Goal: Find contact information: Find contact information

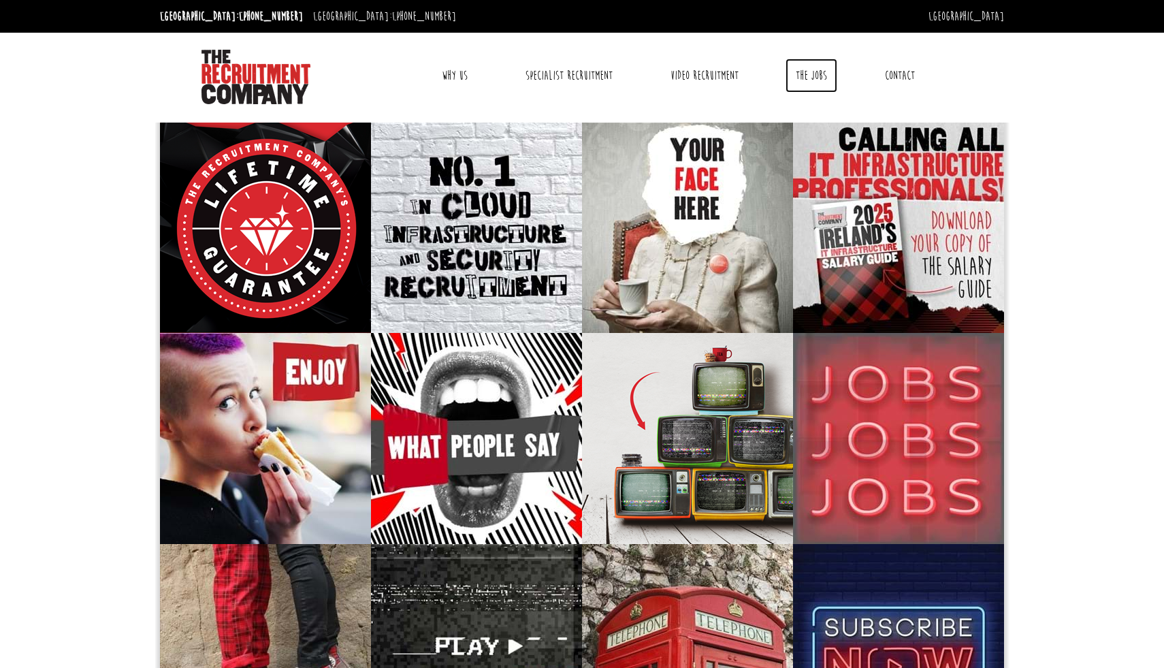
click at [810, 78] on link "The Jobs" at bounding box center [812, 76] width 52 height 34
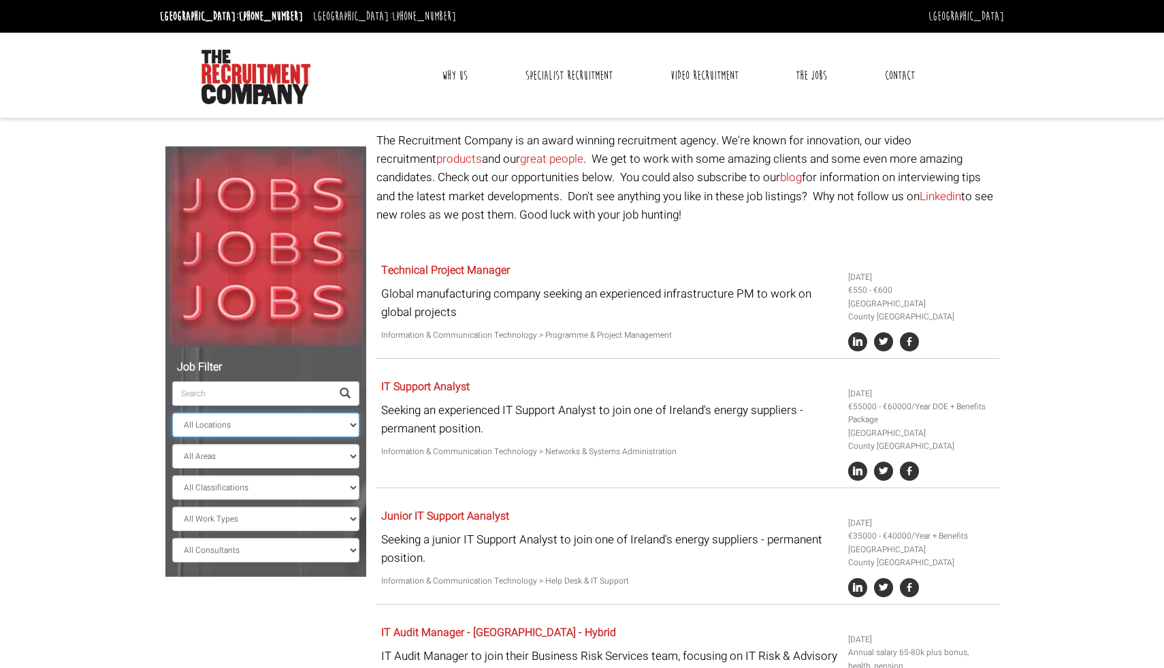
click at [261, 427] on select "All Locations Sydney Melbourne Ireland Sydney CBD Parramatta Circular Quay Nort…" at bounding box center [265, 425] width 187 height 25
select select "[GEOGRAPHIC_DATA]"
click at [172, 413] on select "All Locations Sydney Melbourne Ireland Sydney CBD Parramatta Circular Quay Nort…" at bounding box center [265, 425] width 187 height 25
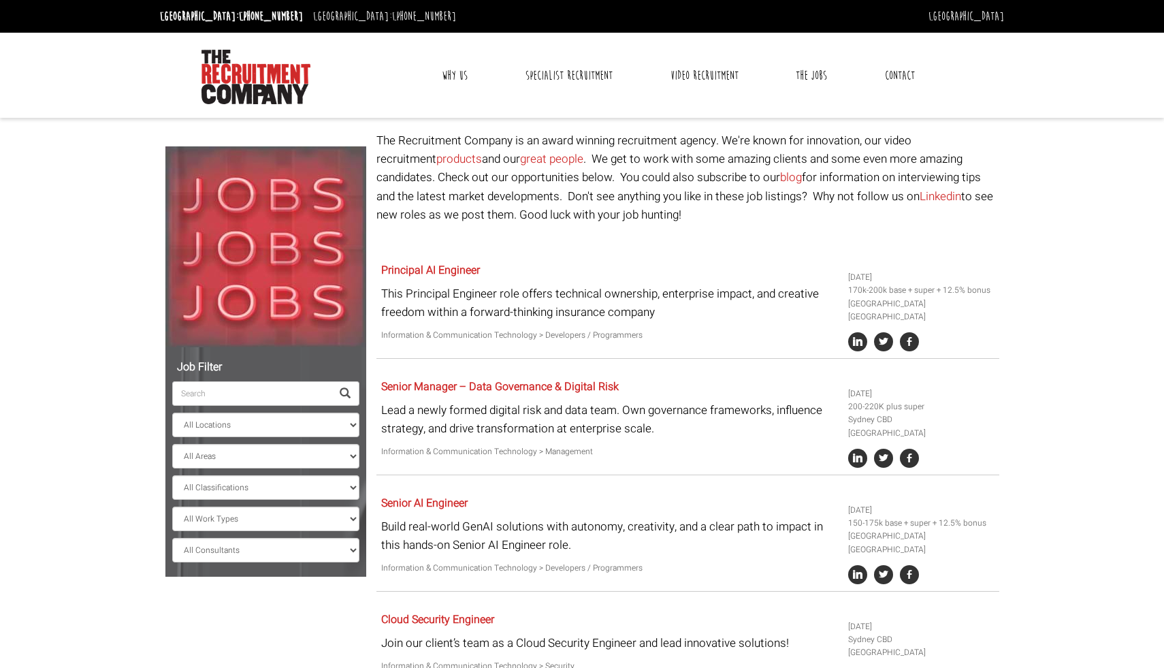
click at [259, 396] on input "search" at bounding box center [251, 393] width 159 height 25
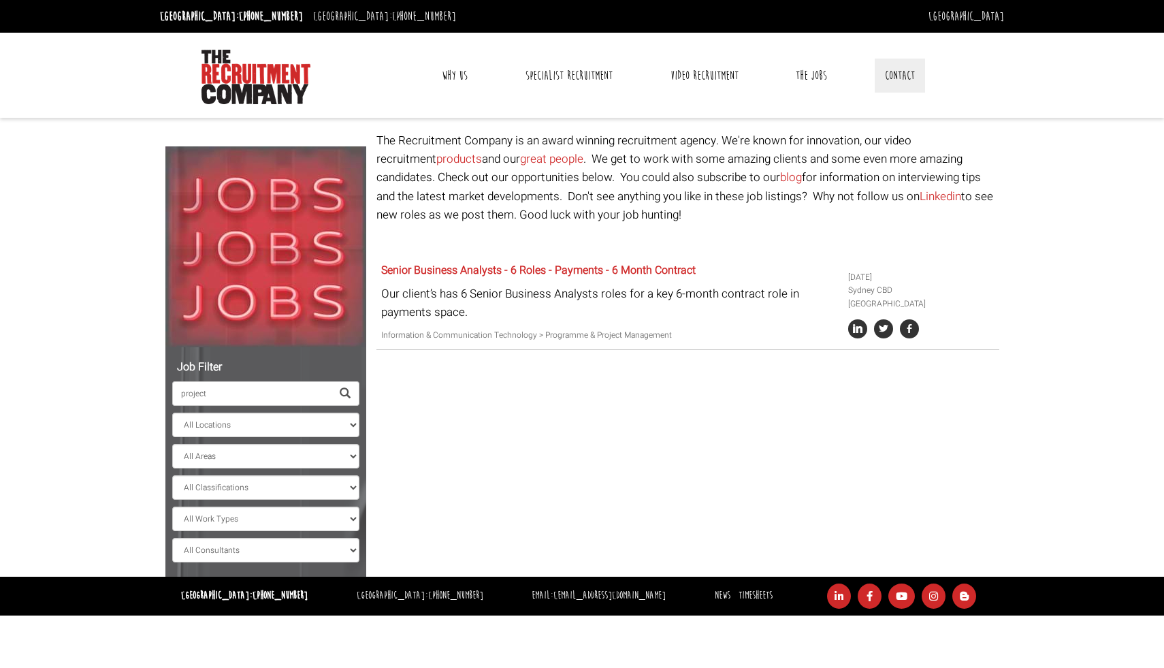
type input "project"
click at [904, 69] on link "Contact" at bounding box center [900, 76] width 50 height 34
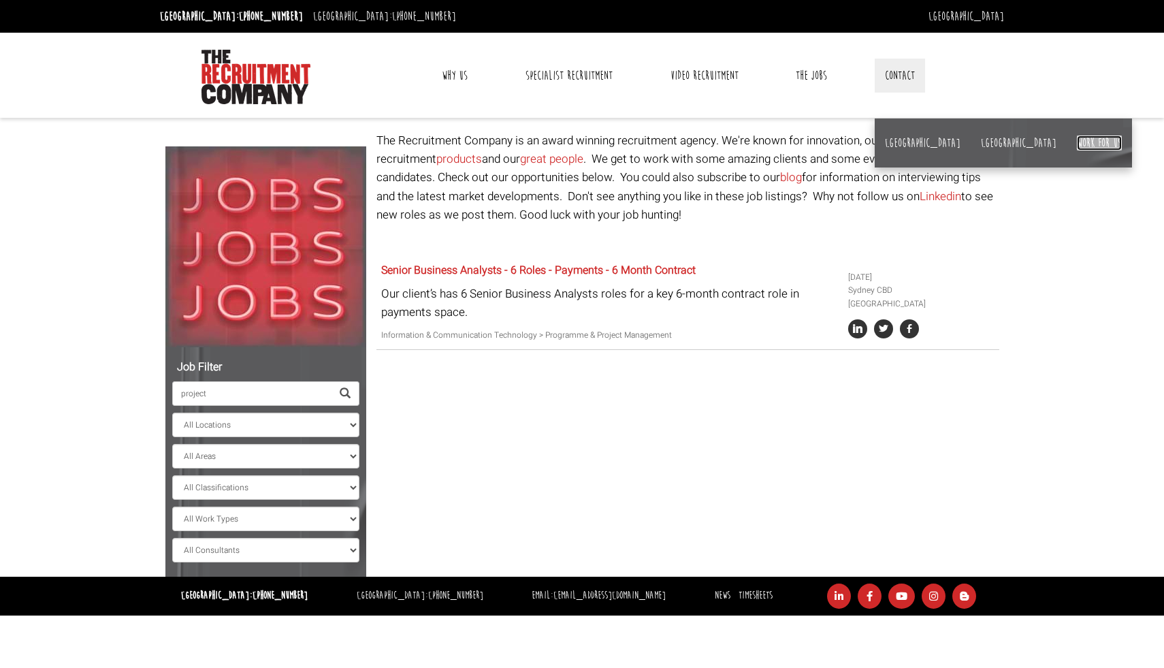
click at [1077, 142] on link "Work for us" at bounding box center [1099, 142] width 45 height 15
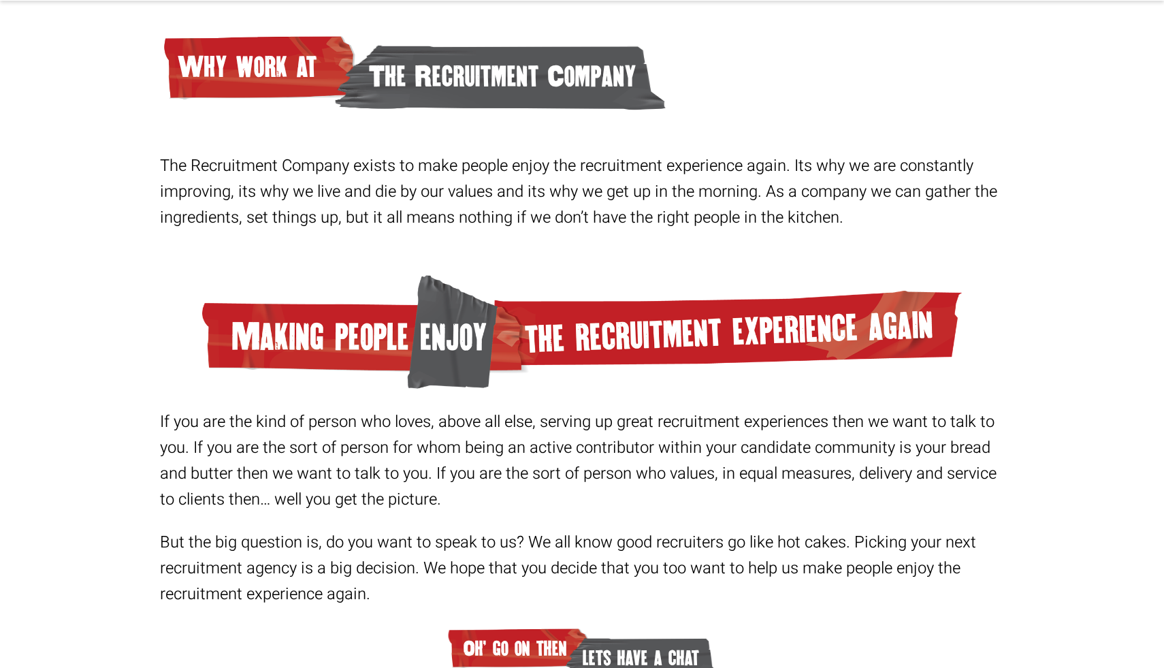
scroll to position [199, 0]
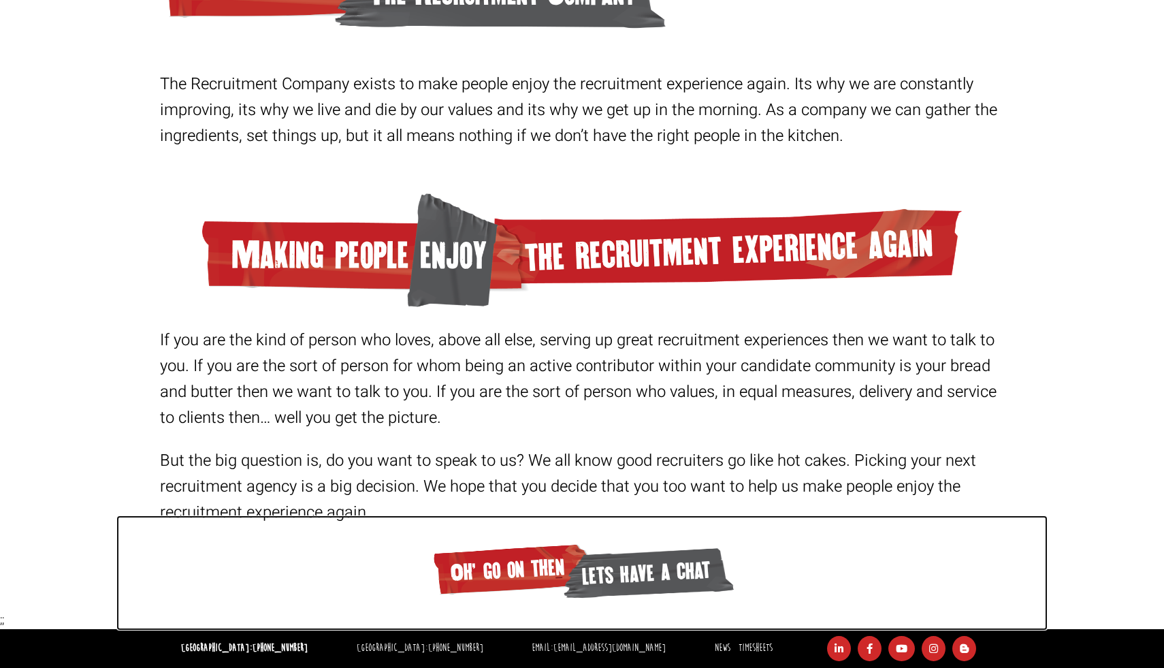
click at [508, 585] on span "Oh' go on then" at bounding box center [512, 569] width 164 height 60
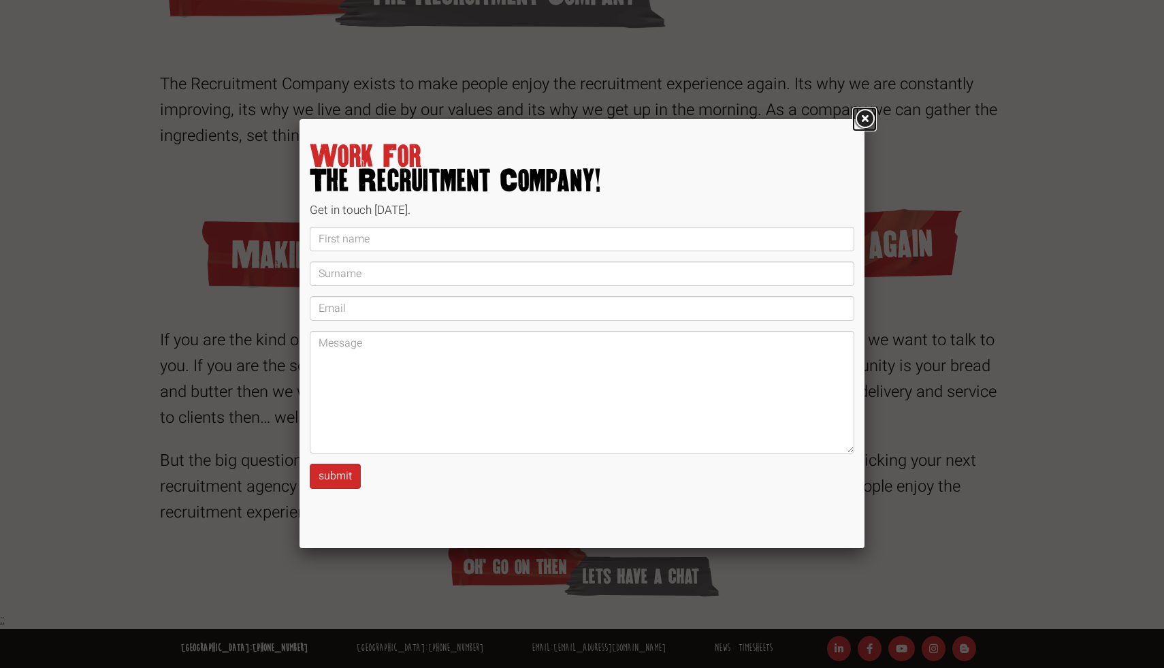
click at [861, 116] on link at bounding box center [864, 119] width 25 height 25
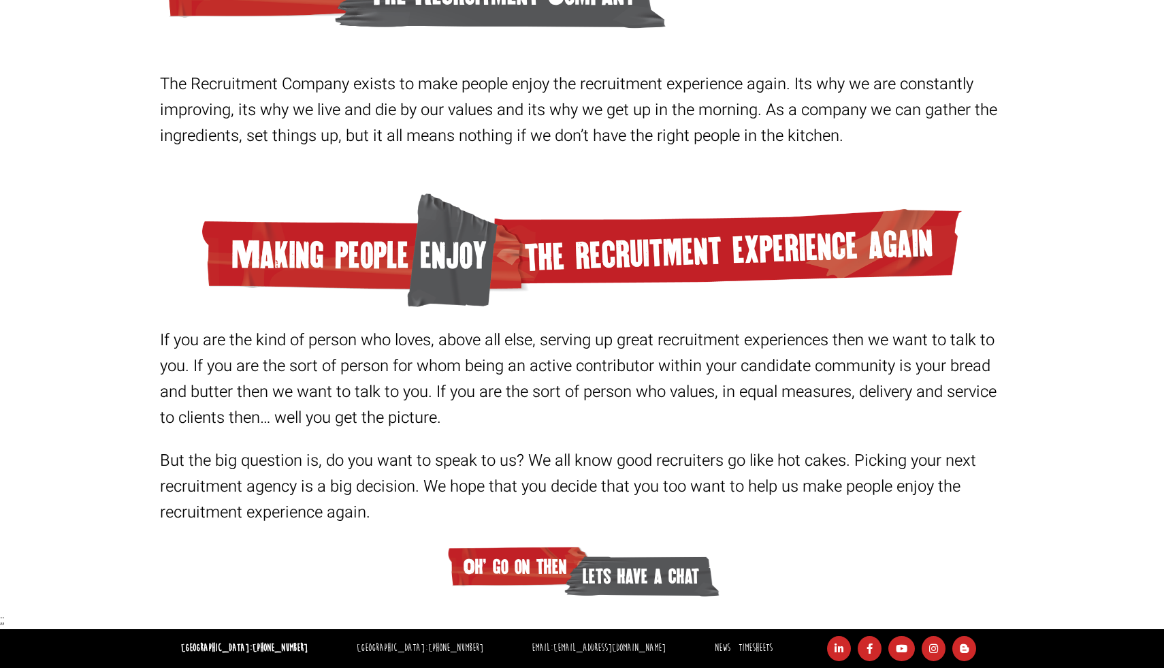
scroll to position [0, 0]
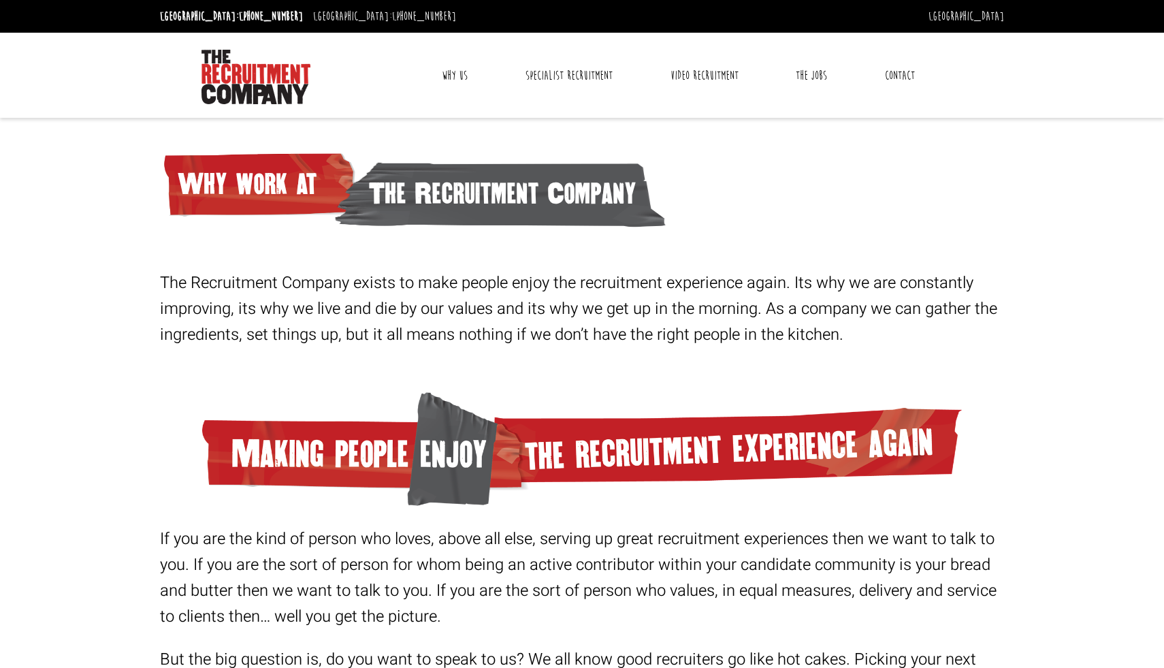
click at [899, 80] on link "Contact" at bounding box center [900, 76] width 50 height 34
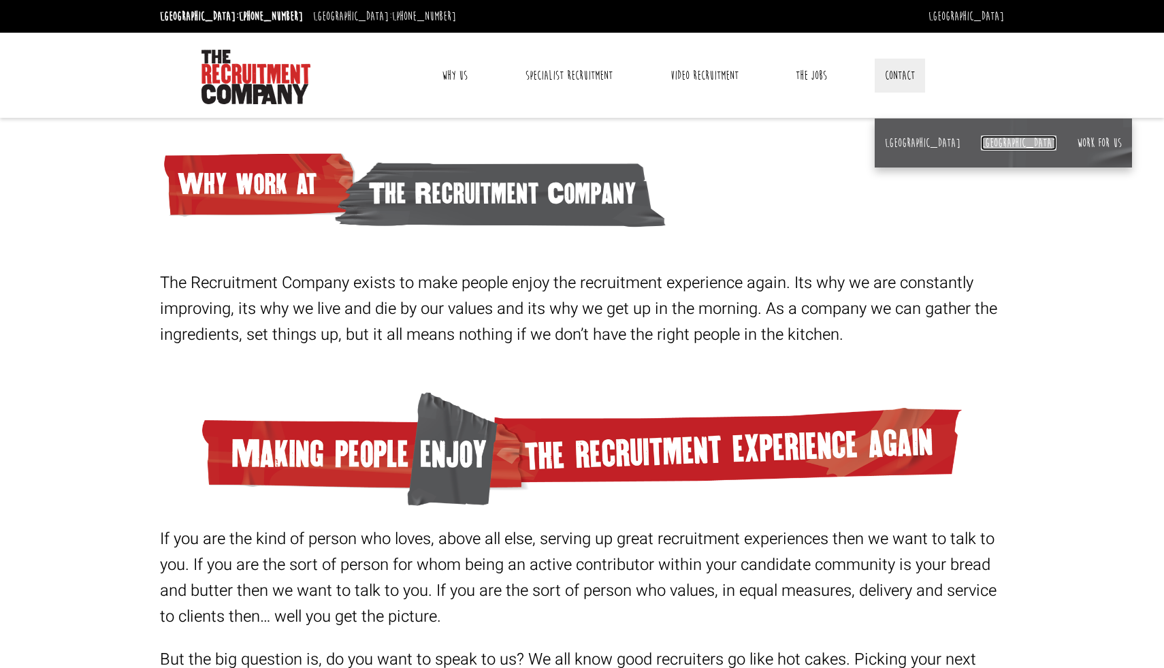
click at [981, 141] on link "[GEOGRAPHIC_DATA]" at bounding box center [1019, 142] width 76 height 15
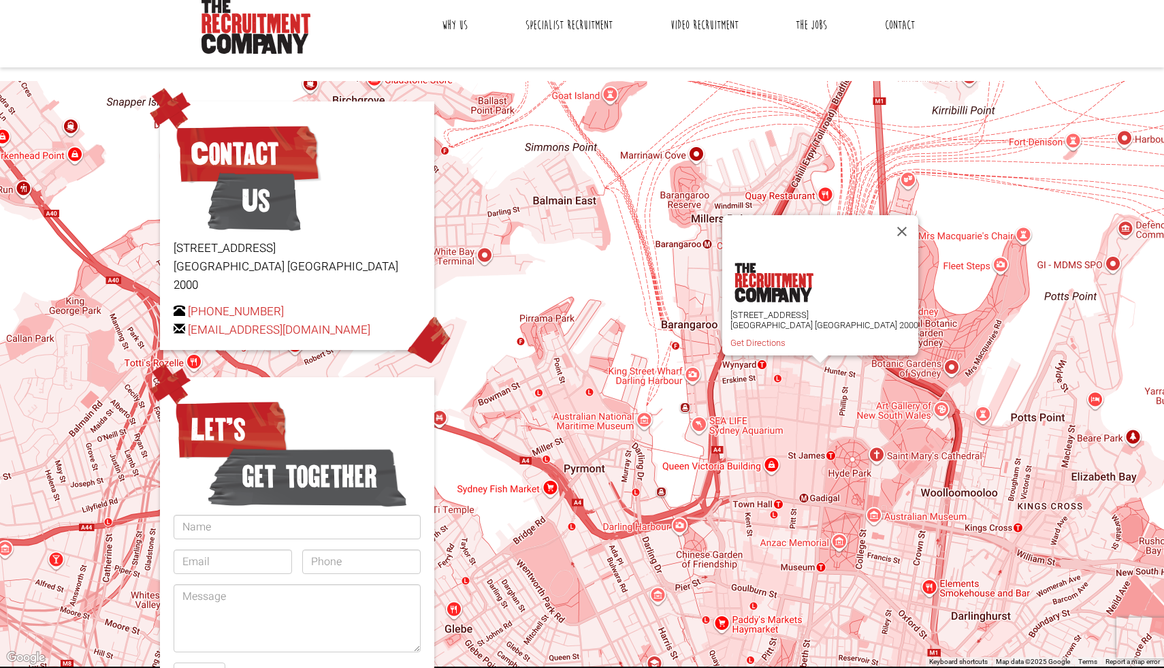
scroll to position [88, 0]
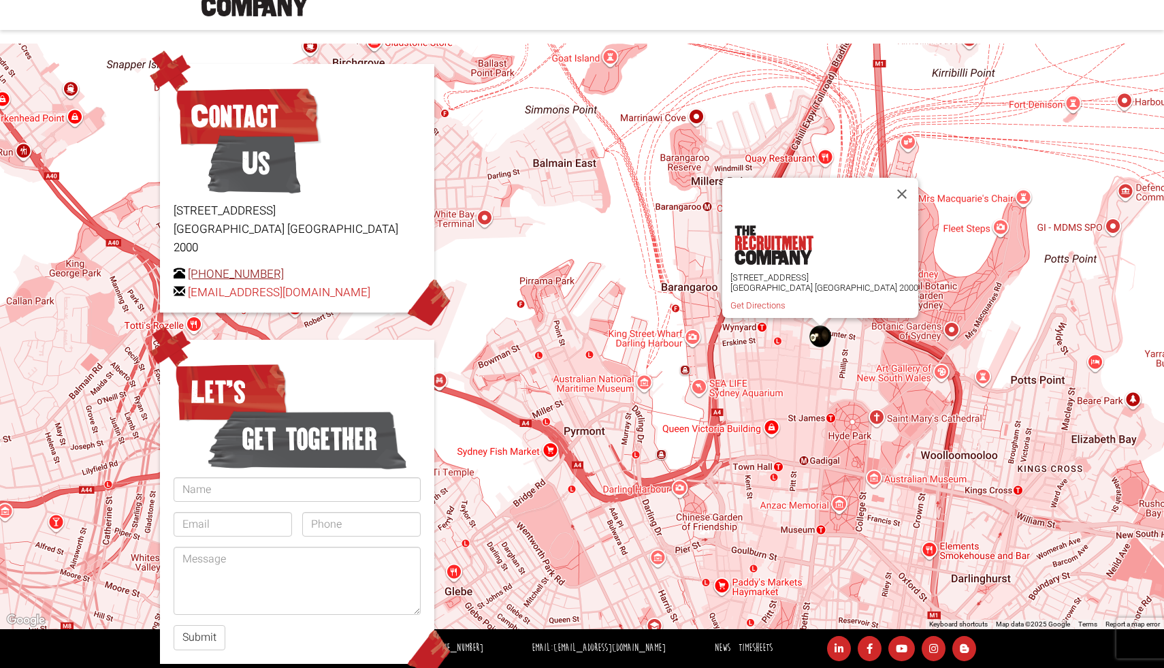
drag, startPoint x: 276, startPoint y: 254, endPoint x: 189, endPoint y: 257, distance: 87.9
click at [189, 265] on p "+61 2 8346 6700 hello@therecruitmentcompany.com" at bounding box center [297, 283] width 247 height 37
copy link "[PHONE_NUMBER]"
drag, startPoint x: 374, startPoint y: 274, endPoint x: 181, endPoint y: 272, distance: 193.4
click at [187, 272] on p "+61 2 8346 6700 hello@therecruitmentcompany.com" at bounding box center [297, 283] width 247 height 37
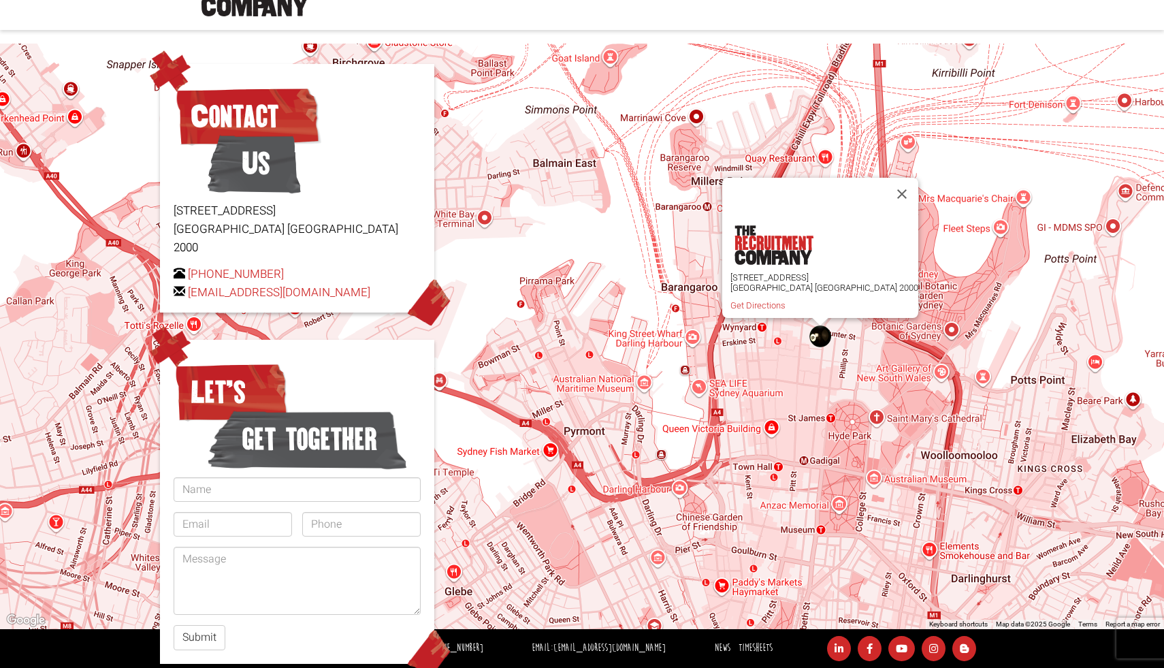
click at [357, 214] on p "Level 15, 1 Castlereagh Street Sydney NSW 2000" at bounding box center [297, 230] width 247 height 56
drag, startPoint x: 372, startPoint y: 276, endPoint x: 182, endPoint y: 274, distance: 189.3
click at [182, 274] on p "+61 2 8346 6700 hello@therecruitmentcompany.com" at bounding box center [297, 283] width 247 height 37
copy p "[EMAIL_ADDRESS][DOMAIN_NAME]"
